Goal: Information Seeking & Learning: Understand process/instructions

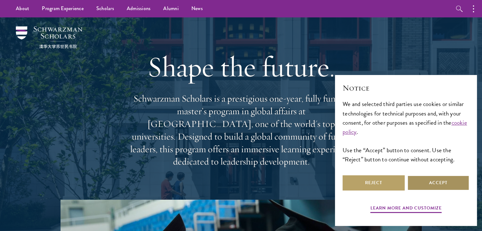
click at [427, 187] on button "Accept" at bounding box center [438, 183] width 62 height 15
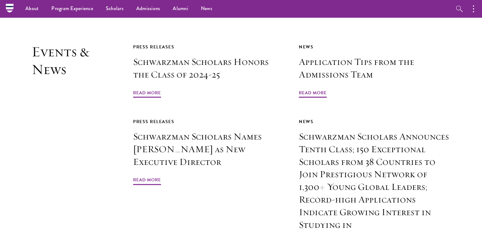
scroll to position [1458, 0]
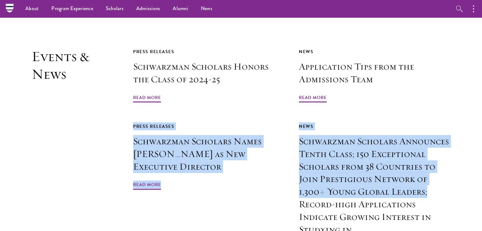
drag, startPoint x: 481, startPoint y: 169, endPoint x: 487, endPoint y: 71, distance: 97.8
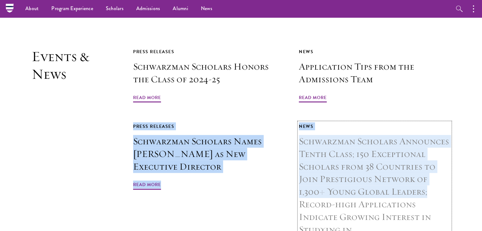
click at [448, 163] on h3 "Schwarzman Scholars Announces Tenth Class; 150 Exceptional Scholars from 38 Cou…" at bounding box center [375, 192] width 152 height 114
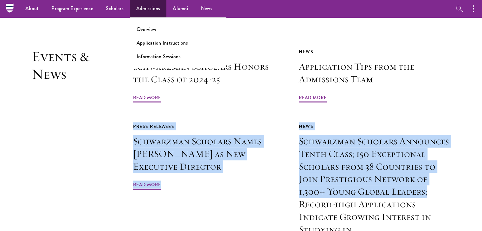
scroll to position [1457, 0]
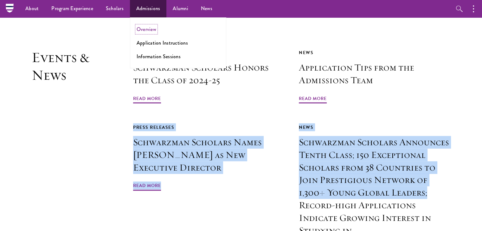
click at [147, 29] on link "Overview" at bounding box center [147, 29] width 20 height 7
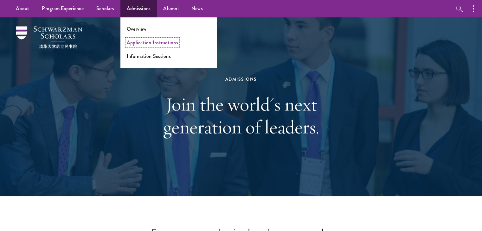
click at [137, 44] on link "Application Instructions" at bounding box center [152, 42] width 51 height 7
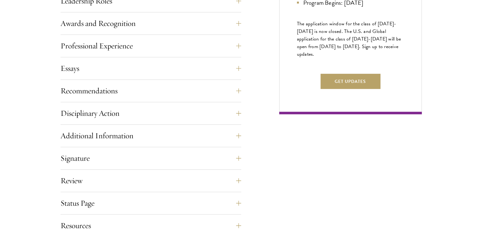
scroll to position [406, 0]
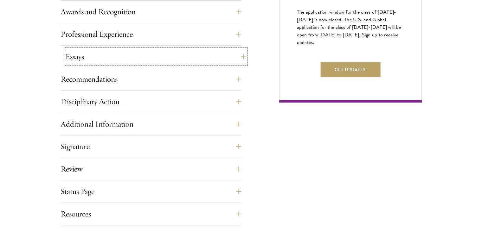
click at [239, 58] on button "Essays" at bounding box center [155, 56] width 181 height 15
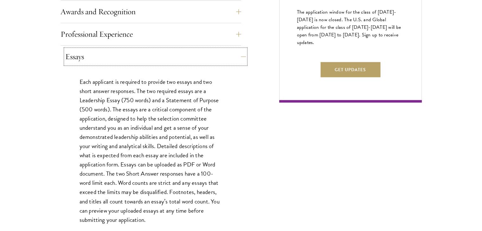
click at [242, 54] on button "Essays" at bounding box center [155, 56] width 181 height 15
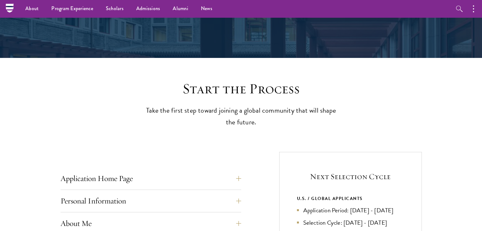
scroll to position [28, 0]
